Goal: Transaction & Acquisition: Purchase product/service

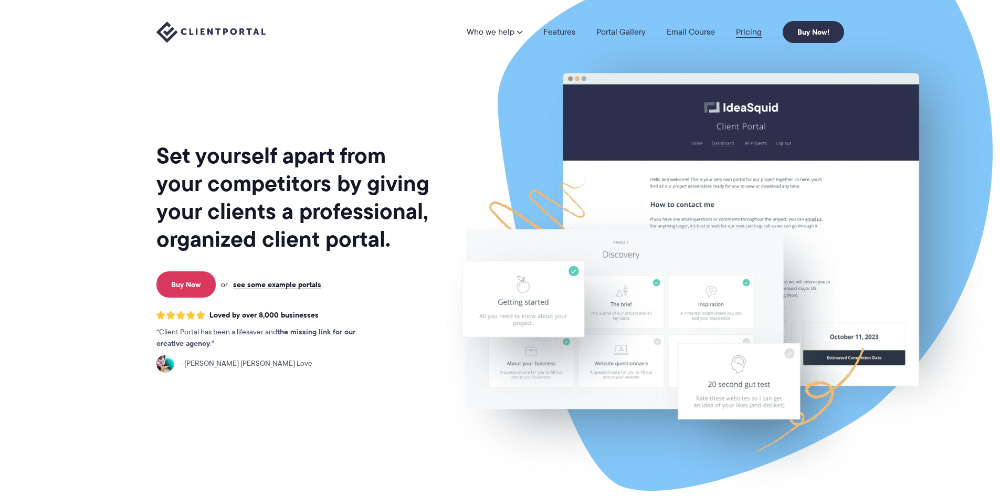
click at [750, 31] on link "Pricing" at bounding box center [749, 32] width 26 height 8
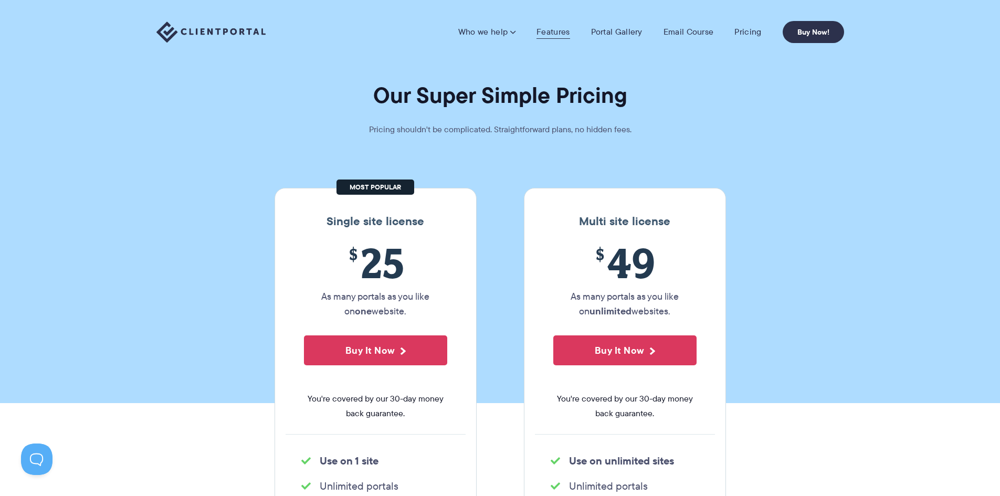
click at [556, 30] on link "Features" at bounding box center [552, 32] width 33 height 10
click at [385, 346] on button "Buy It Now" at bounding box center [375, 350] width 143 height 30
